Goal: Transaction & Acquisition: Download file/media

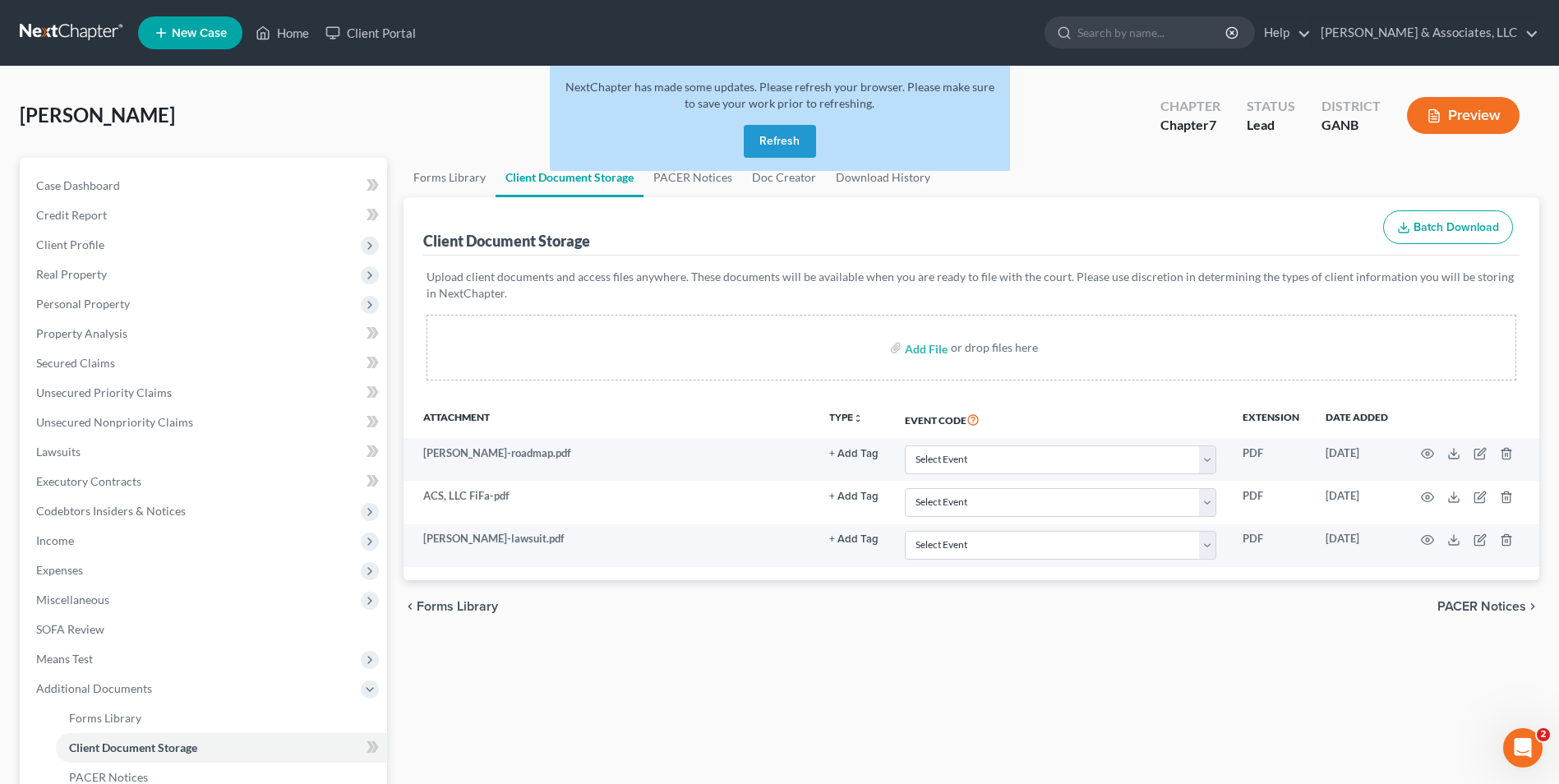
click at [794, 138] on button "Refresh" at bounding box center [780, 141] width 72 height 33
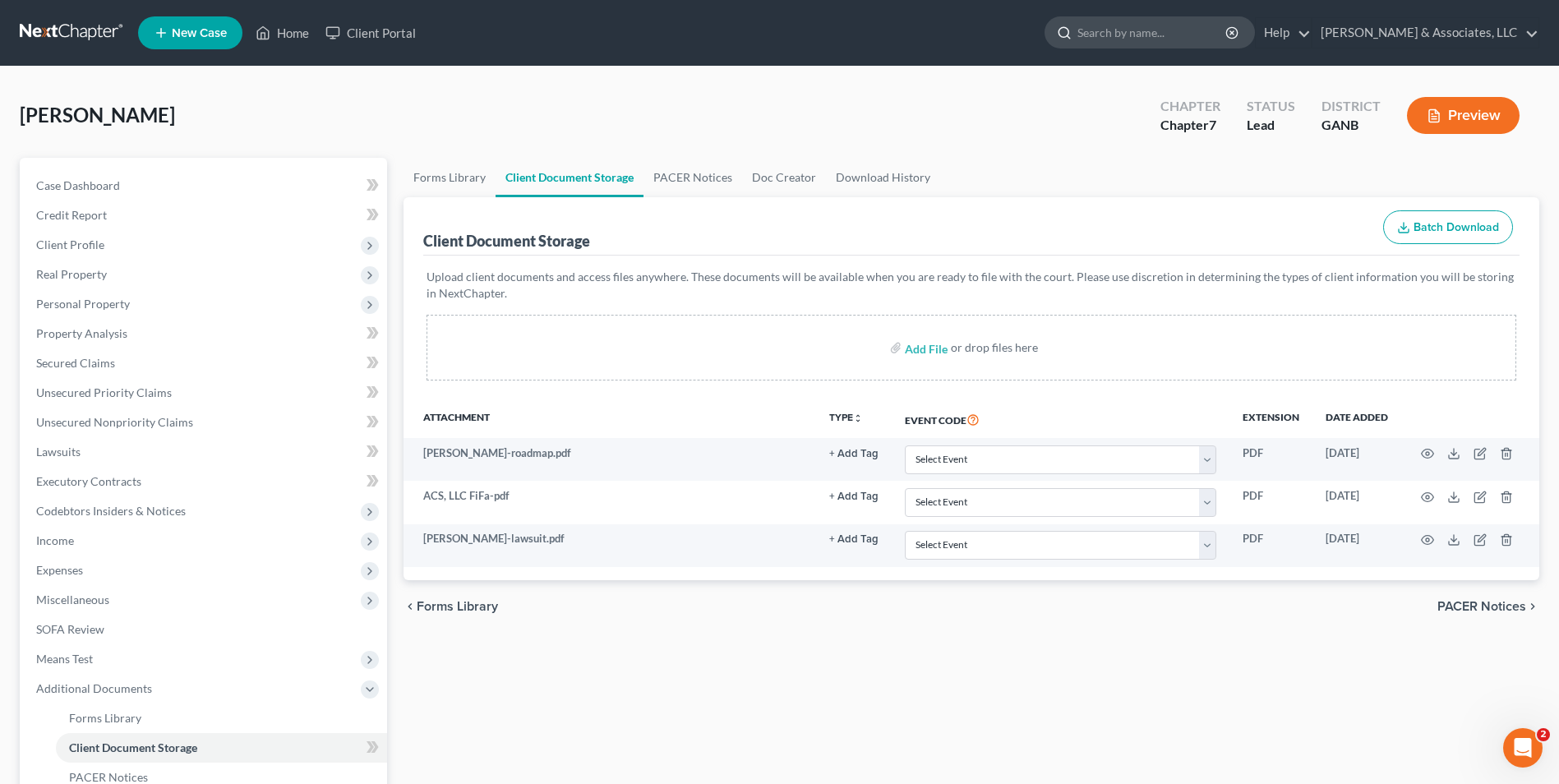
click at [1173, 40] on input "search" at bounding box center [1151, 32] width 150 height 31
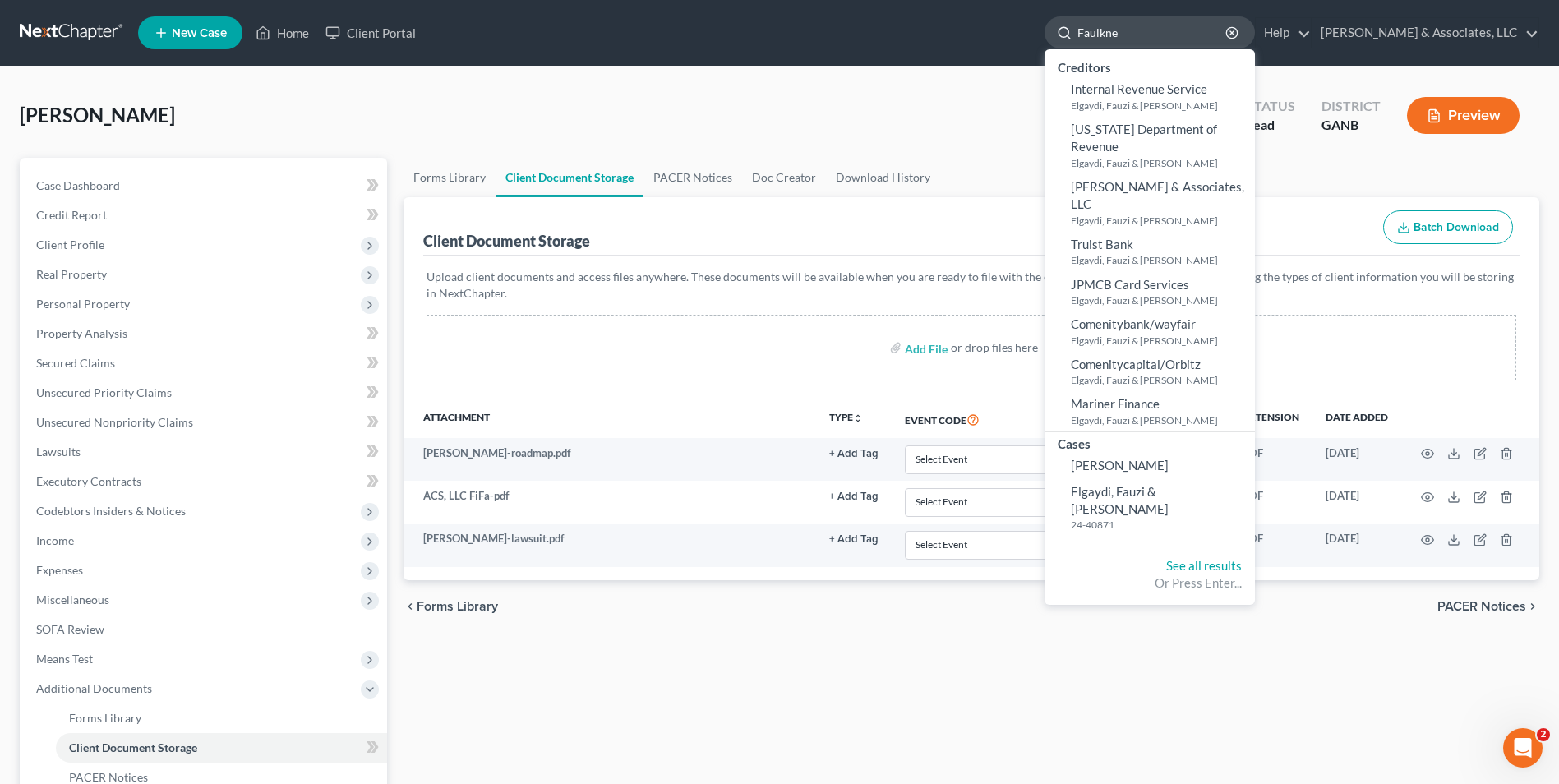
type input "[PERSON_NAME]"
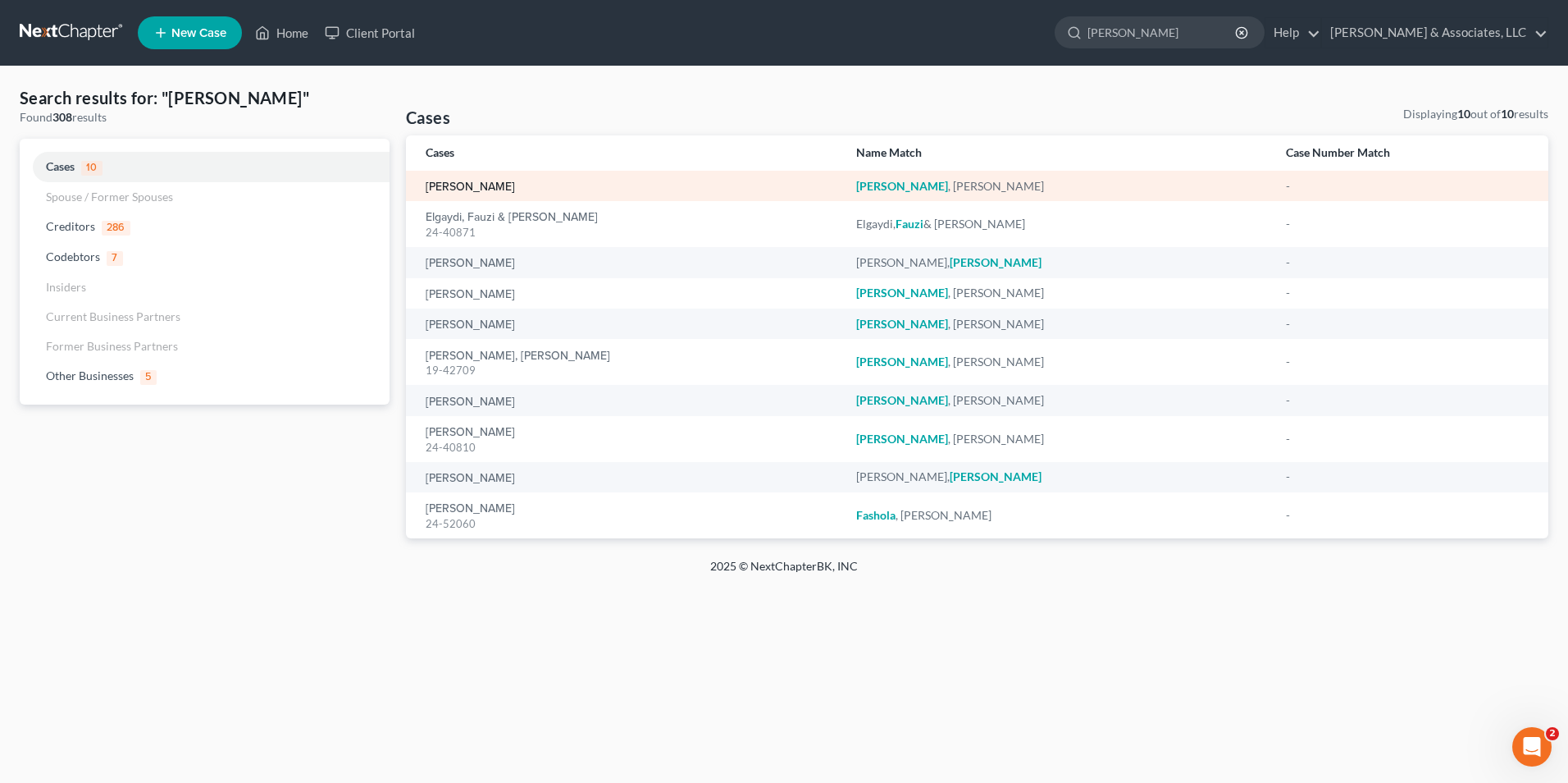
click at [512, 185] on link "[PERSON_NAME]" at bounding box center [470, 187] width 90 height 11
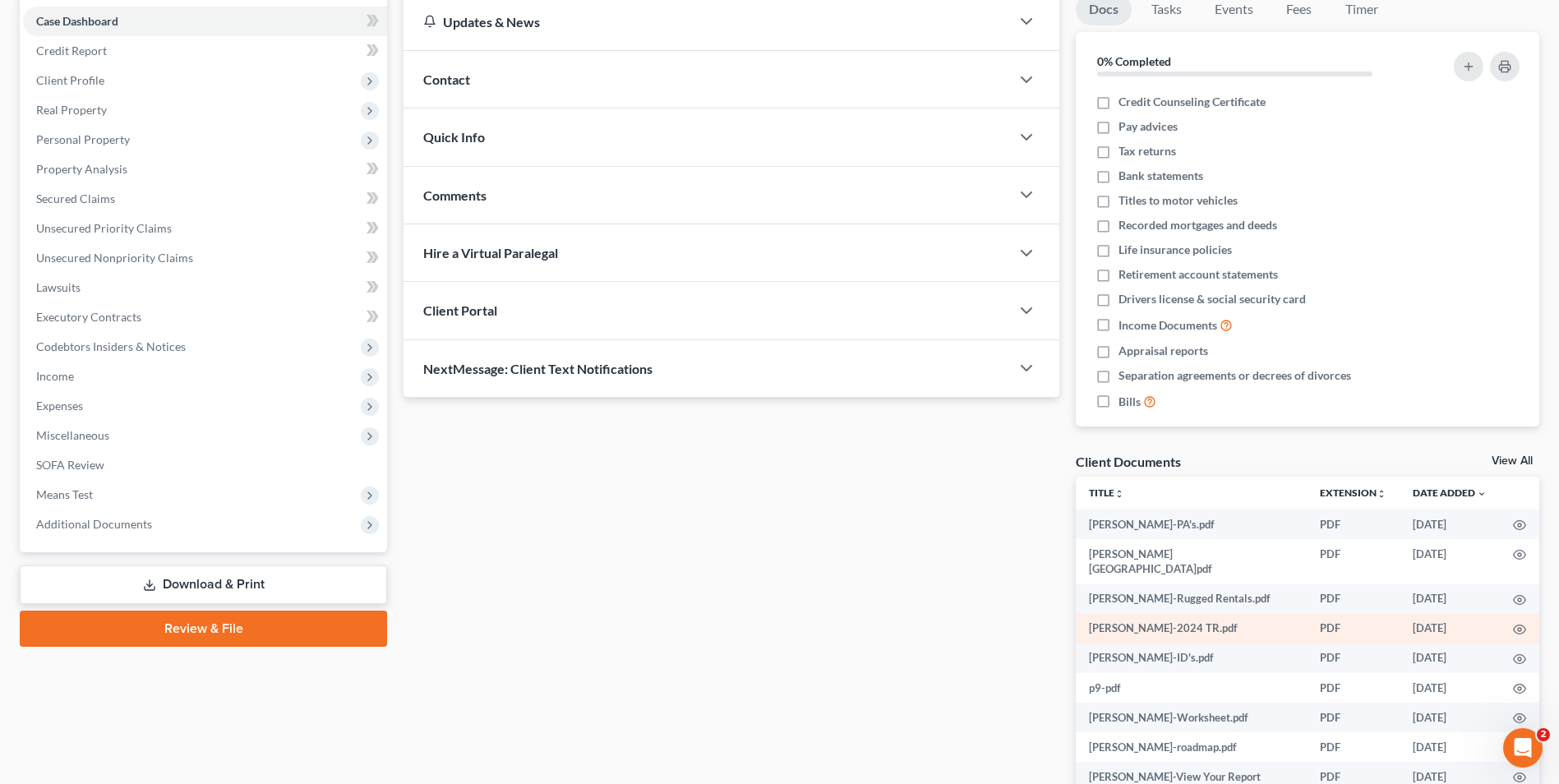
scroll to position [164, 0]
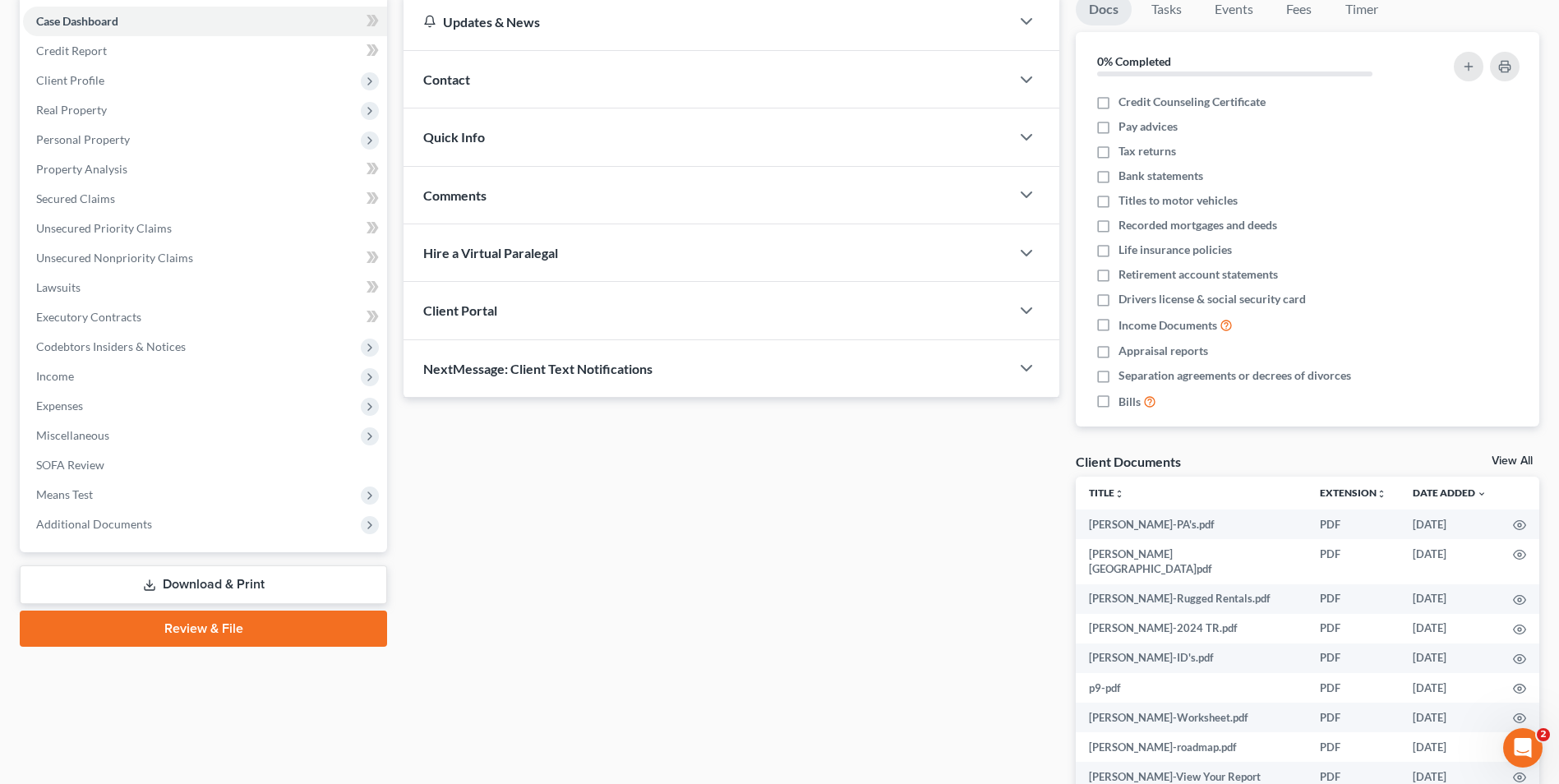
click at [1511, 463] on link "View All" at bounding box center [1511, 461] width 41 height 11
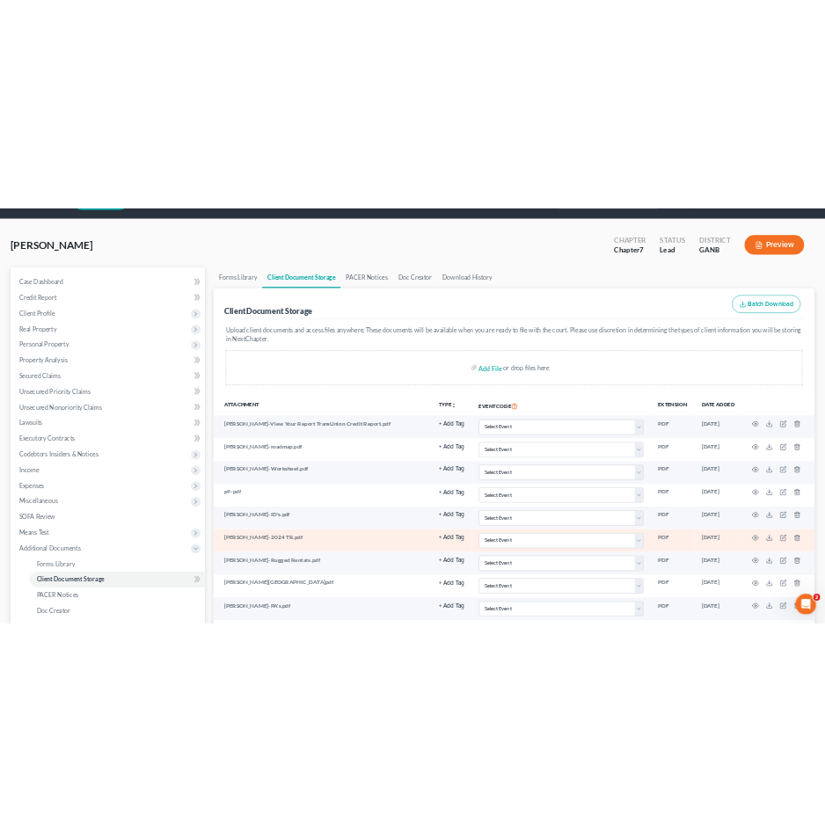
scroll to position [88, 0]
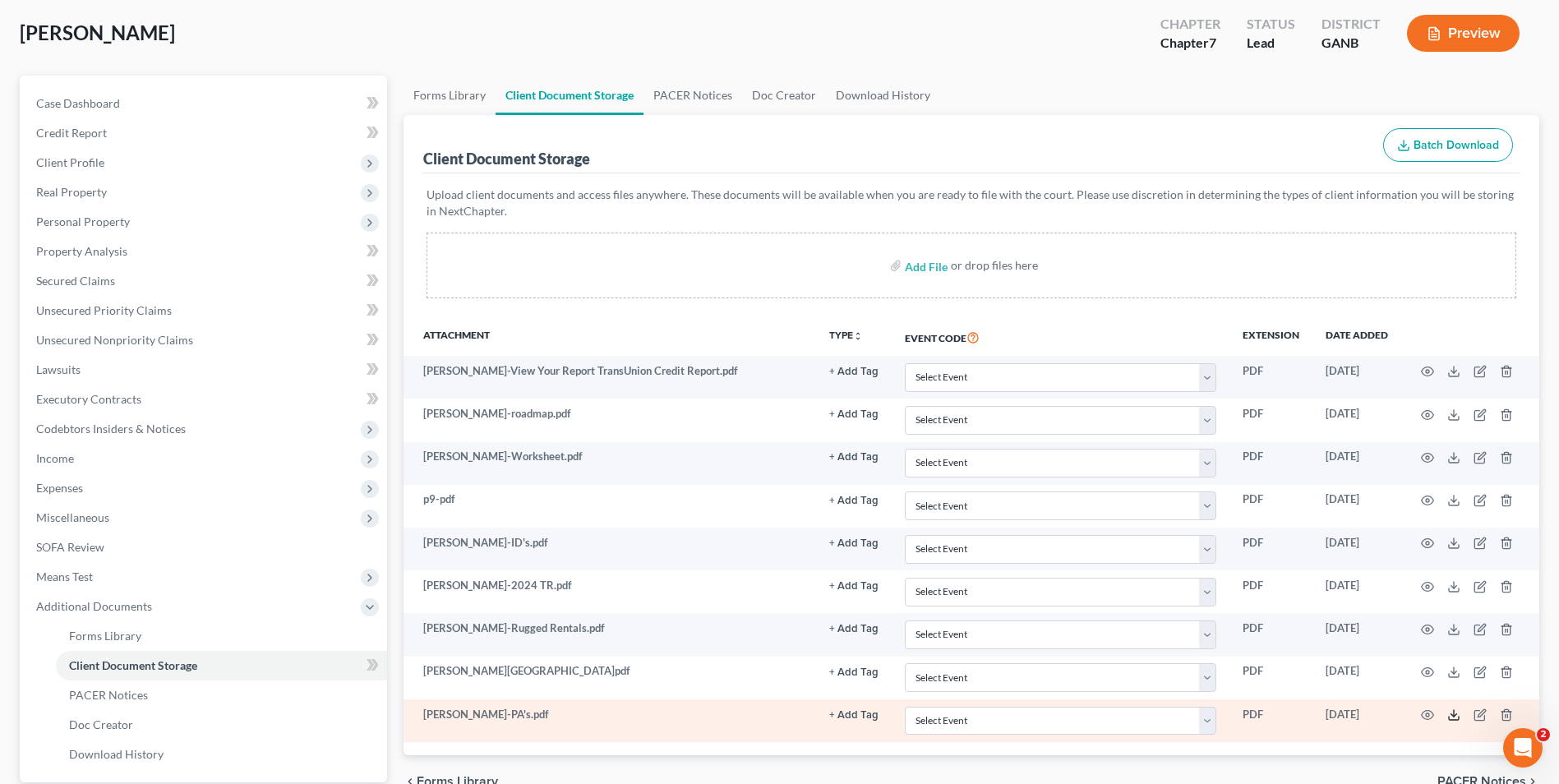
click at [1451, 712] on icon at bounding box center [1453, 715] width 13 height 13
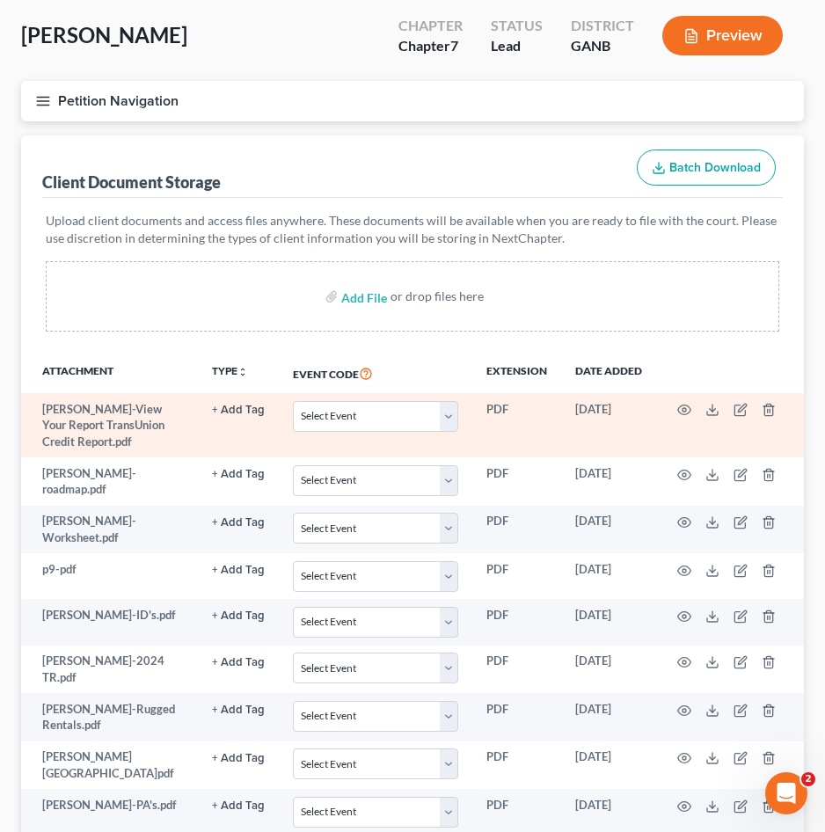
click at [721, 409] on td at bounding box center [730, 425] width 148 height 64
click at [714, 408] on icon at bounding box center [712, 410] width 14 height 14
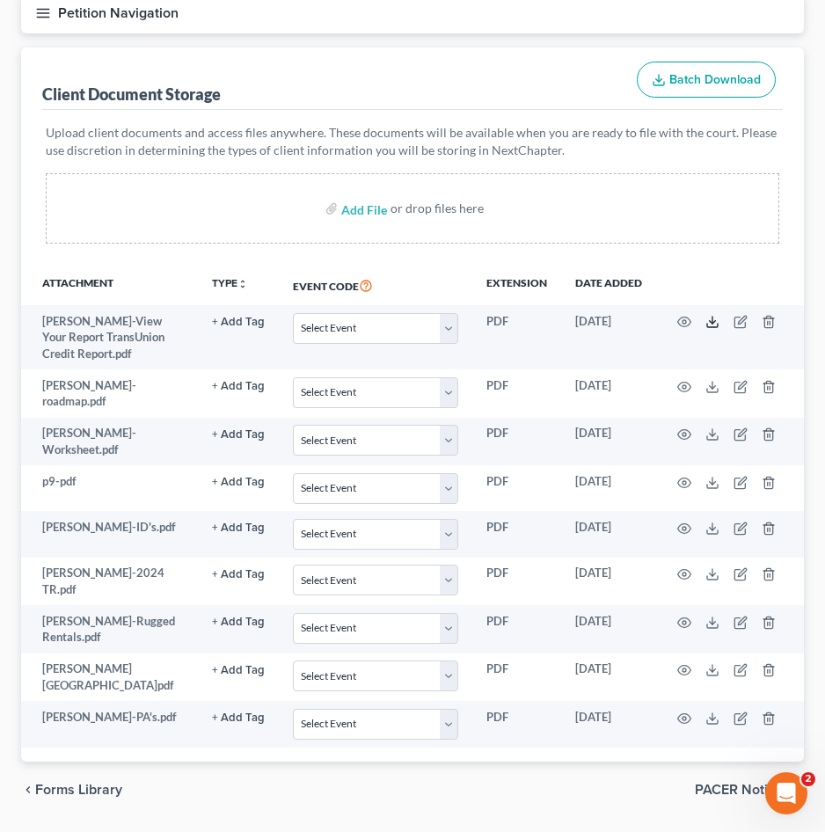
scroll to position [220, 0]
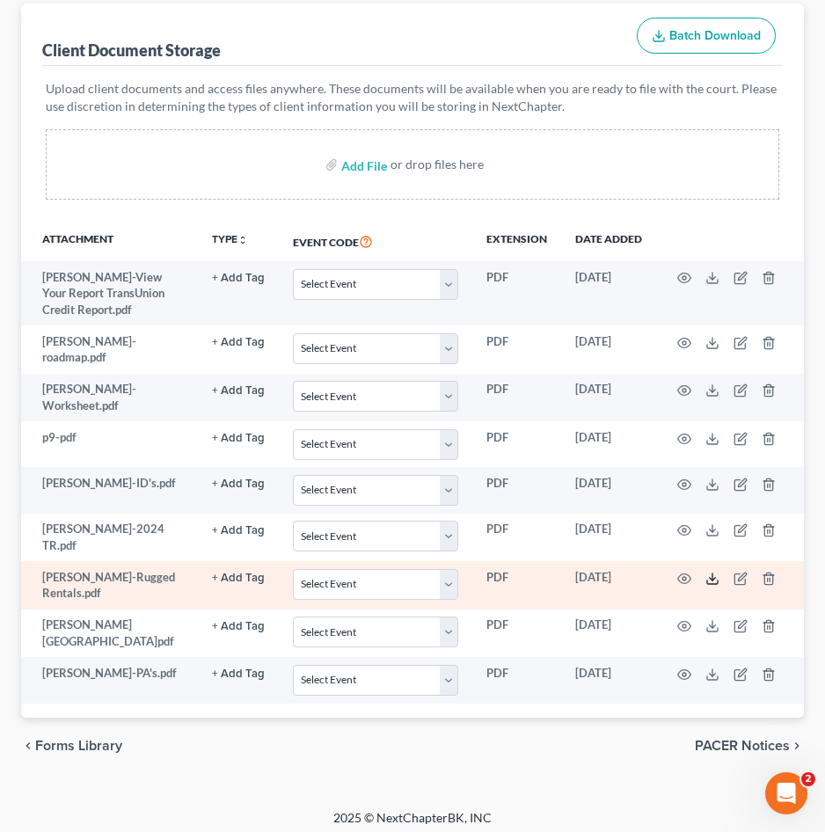
click at [710, 571] on icon at bounding box center [712, 578] width 14 height 14
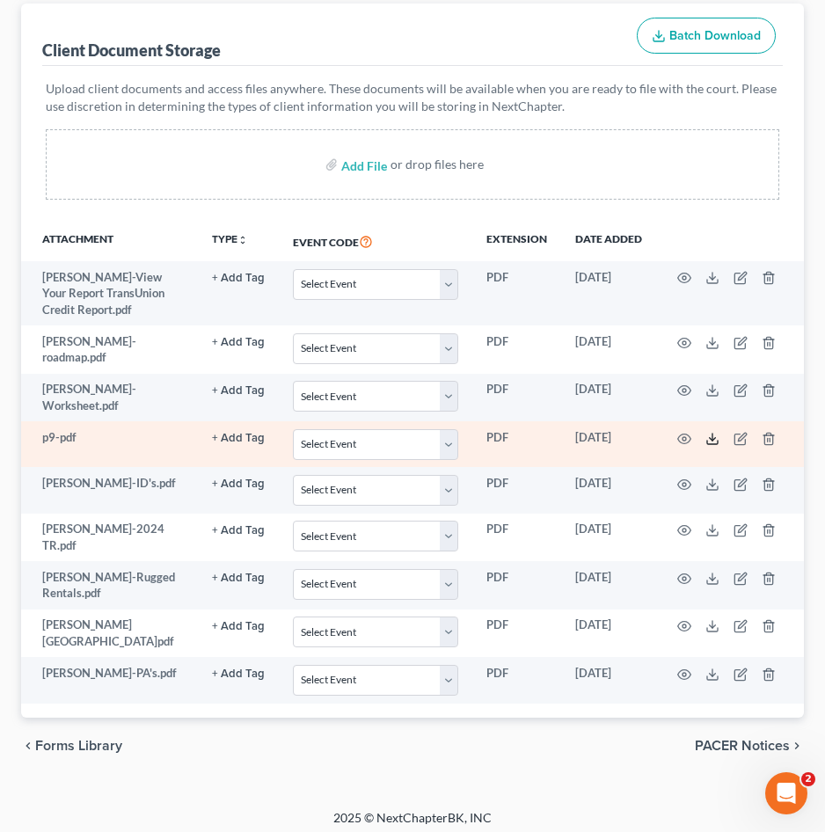
click at [709, 432] on icon at bounding box center [712, 439] width 14 height 14
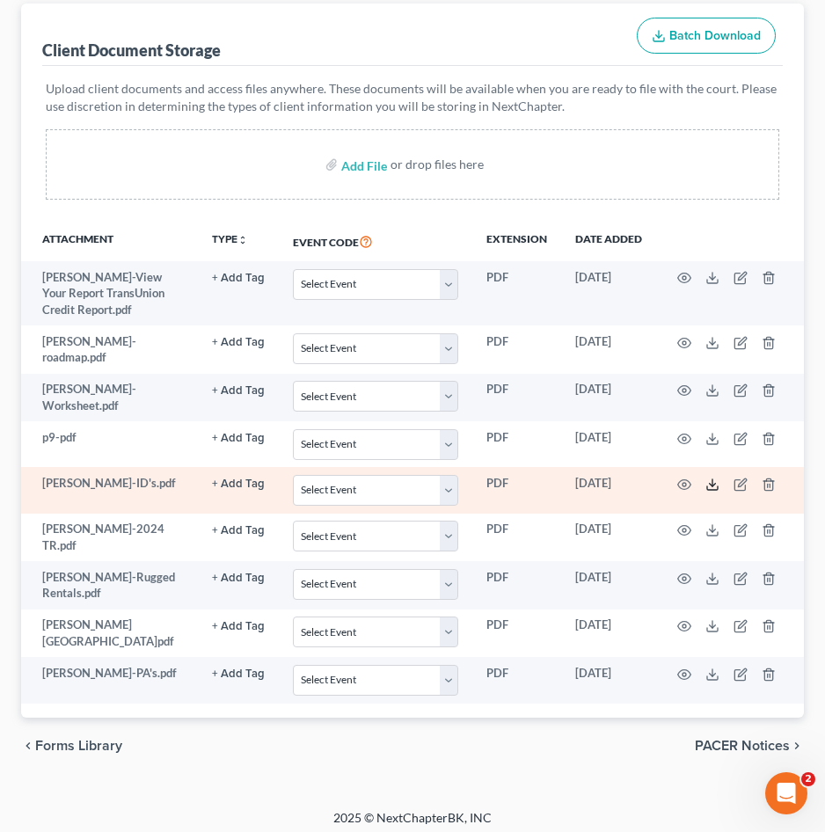
click at [713, 479] on icon at bounding box center [712, 484] width 14 height 14
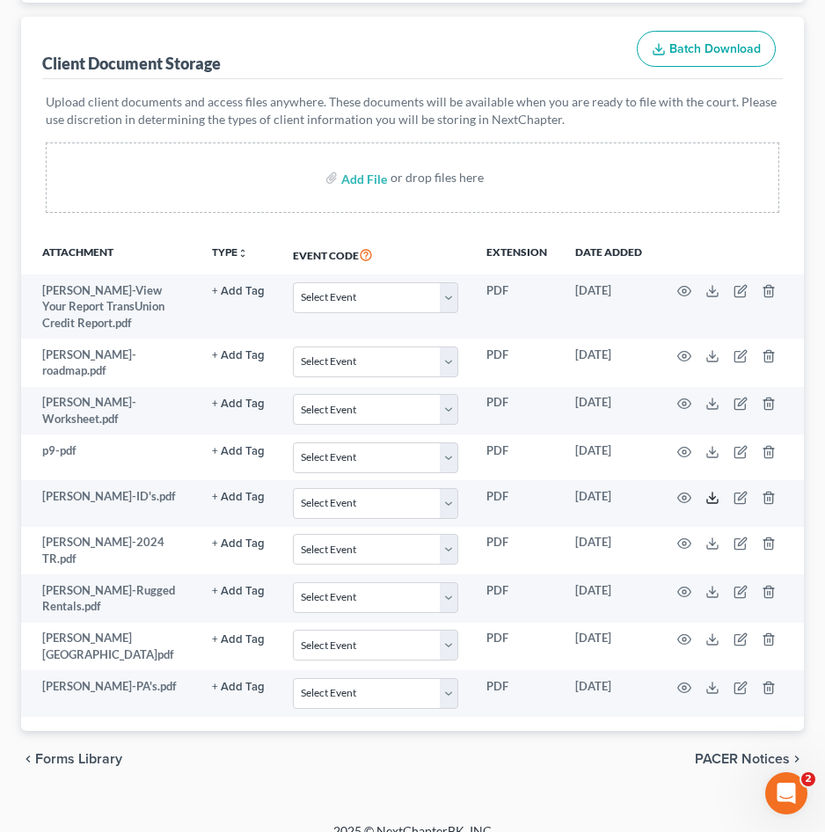
scroll to position [0, 0]
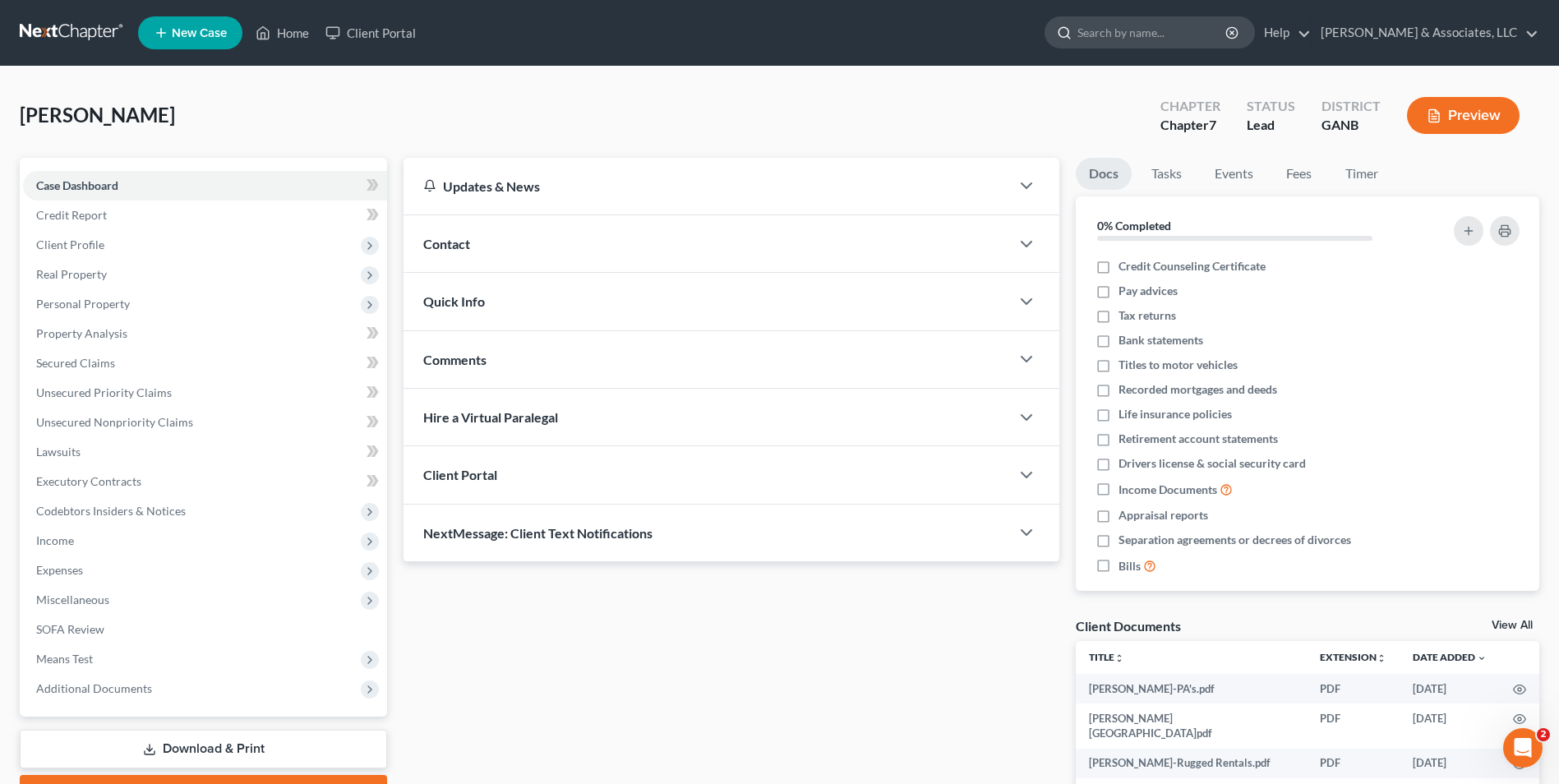
click at [1166, 27] on input "search" at bounding box center [1151, 32] width 150 height 31
type input "[PERSON_NAME]"
